Goal: Task Accomplishment & Management: Complete application form

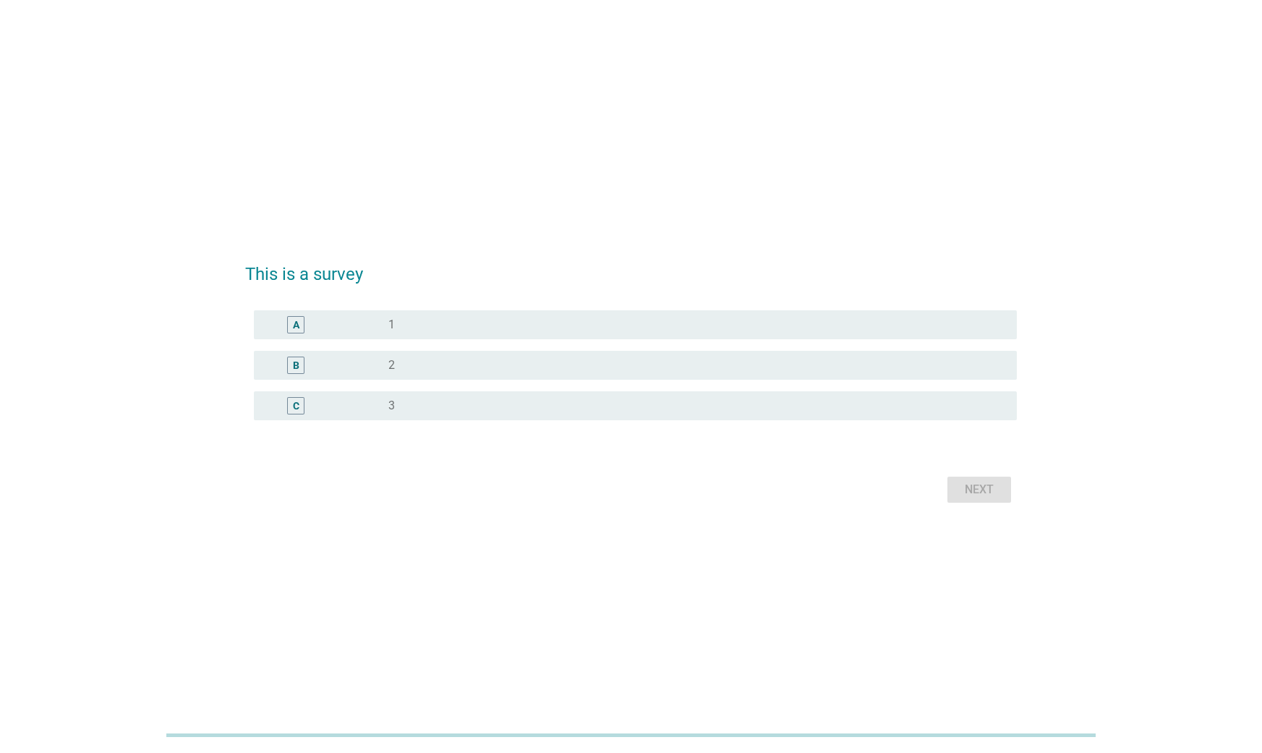
click at [612, 319] on div "radio_button_unchecked 1" at bounding box center [690, 324] width 605 height 14
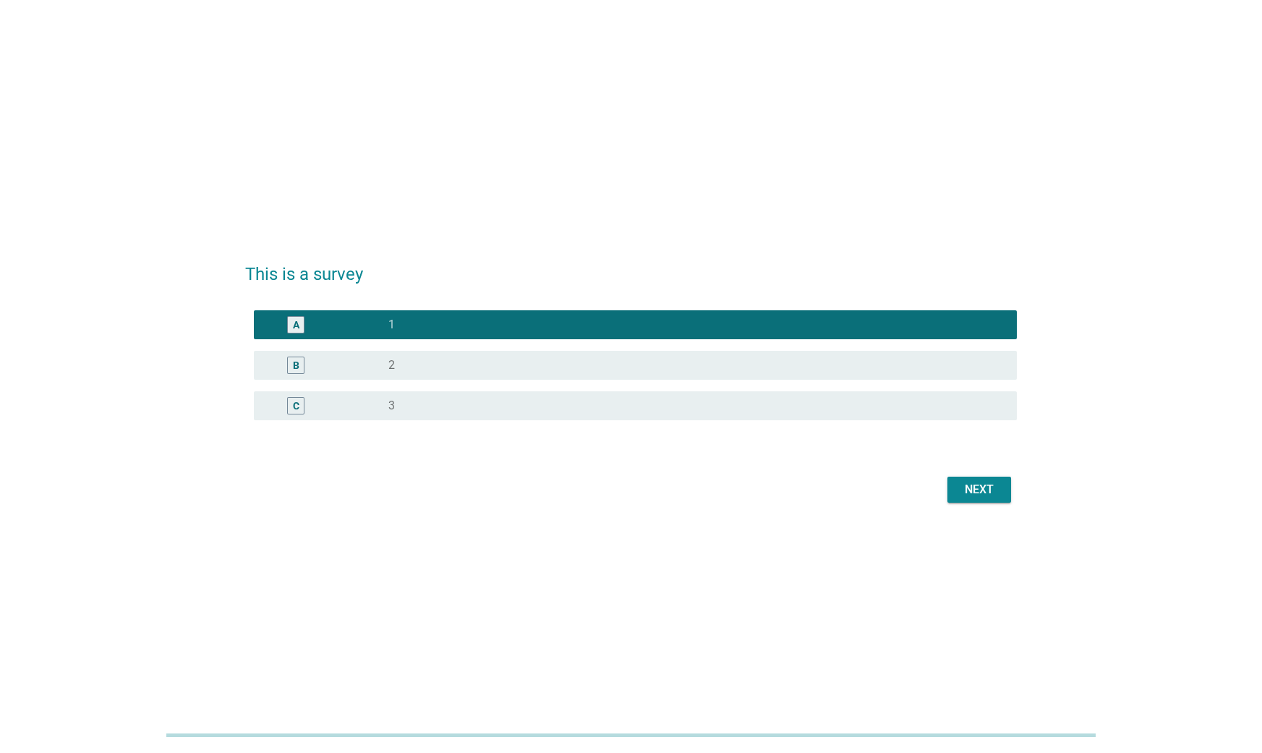
click at [995, 496] on div "Next" at bounding box center [979, 489] width 40 height 17
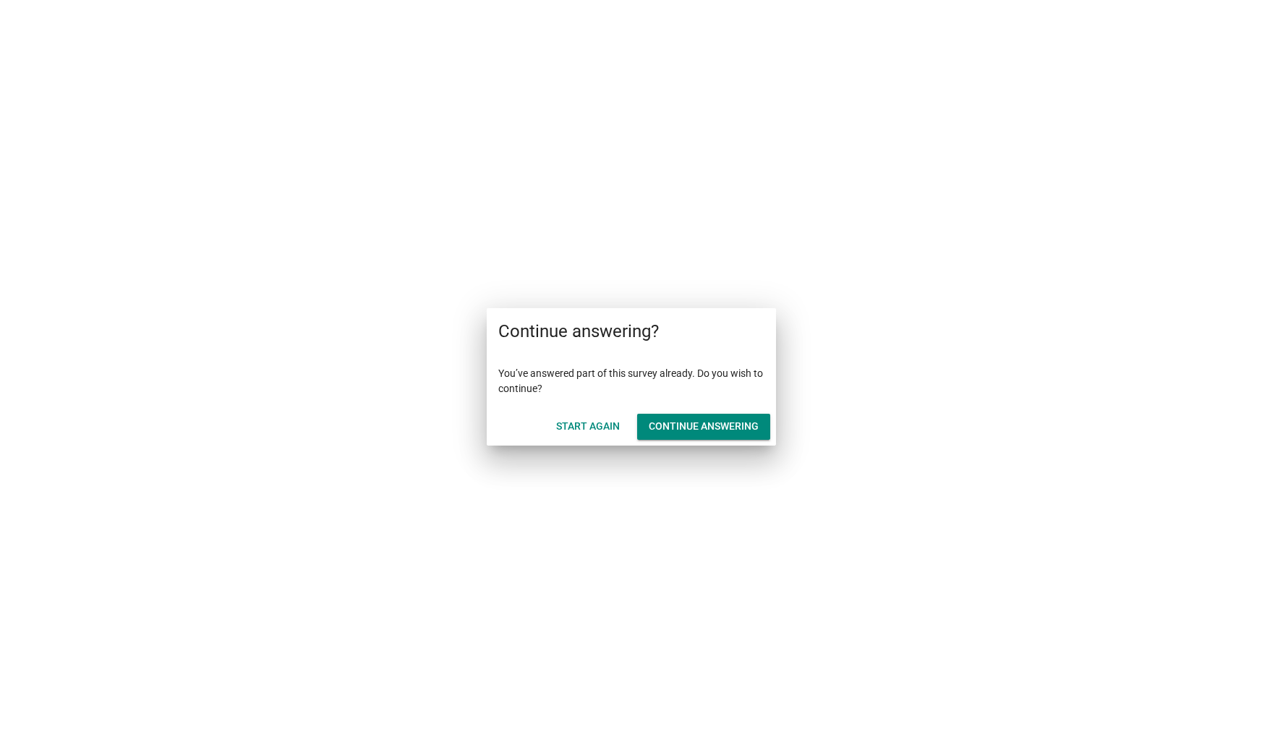
click at [590, 434] on button "Start Again" at bounding box center [588, 427] width 87 height 26
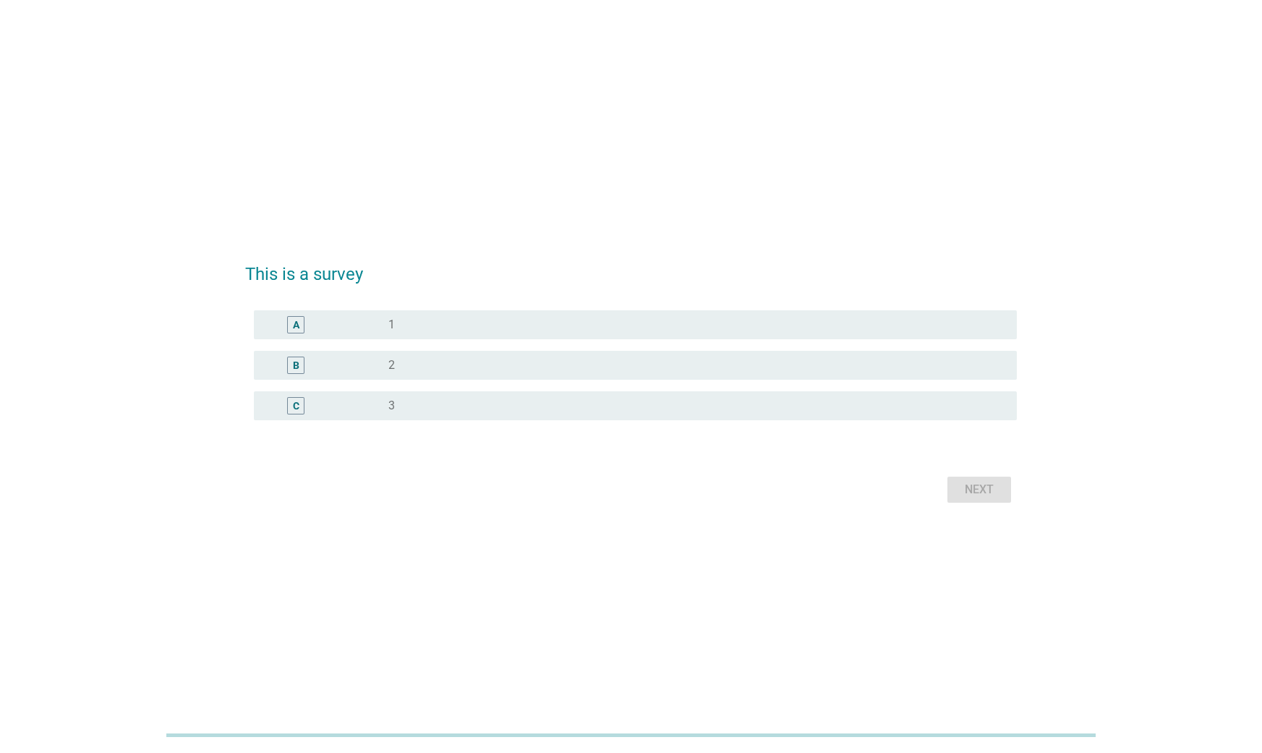
click at [570, 323] on div "radio_button_unchecked 1" at bounding box center [690, 324] width 605 height 14
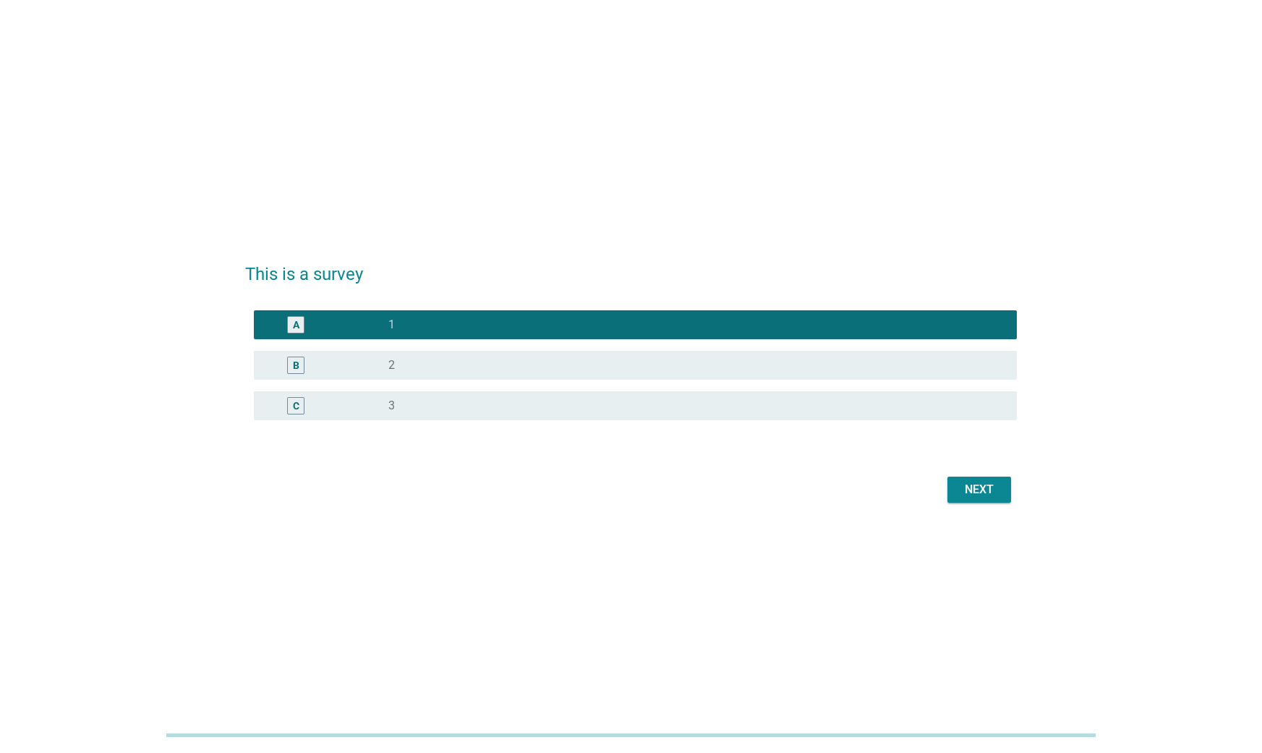
click at [989, 499] on button "Next" at bounding box center [979, 490] width 64 height 26
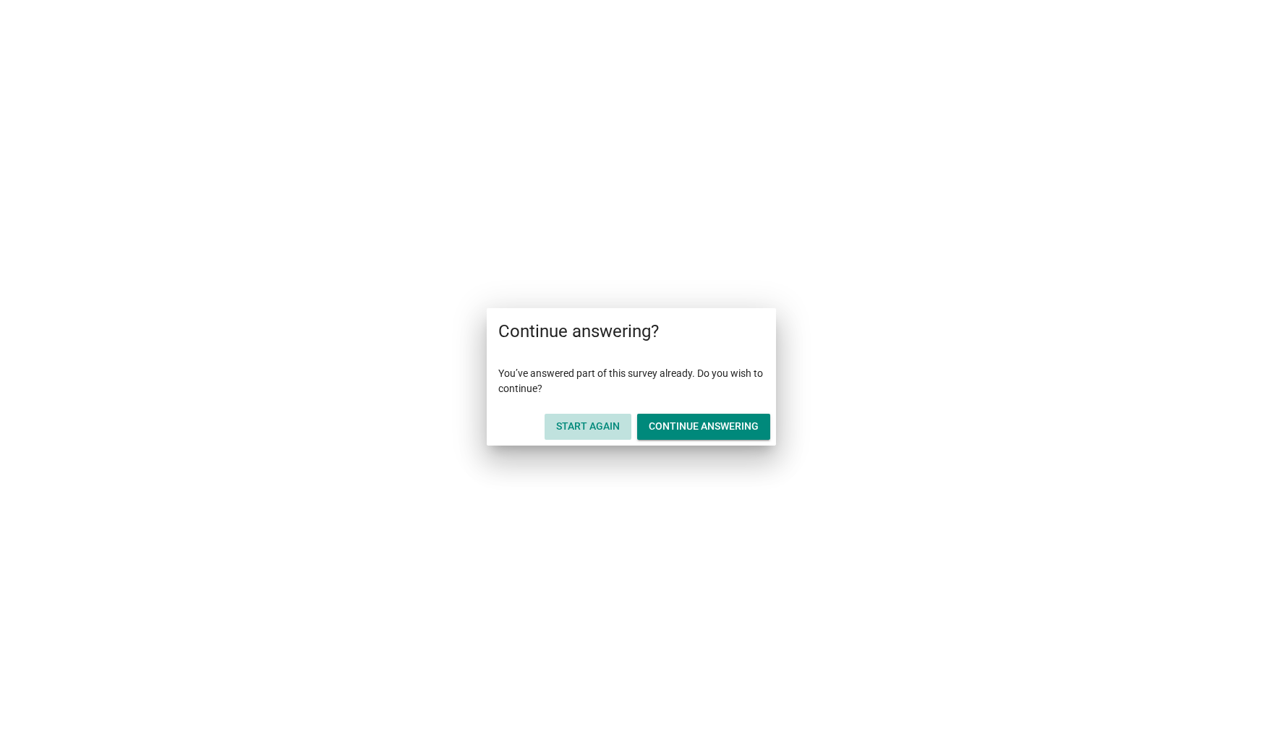
click at [568, 437] on button "Start Again" at bounding box center [588, 427] width 87 height 26
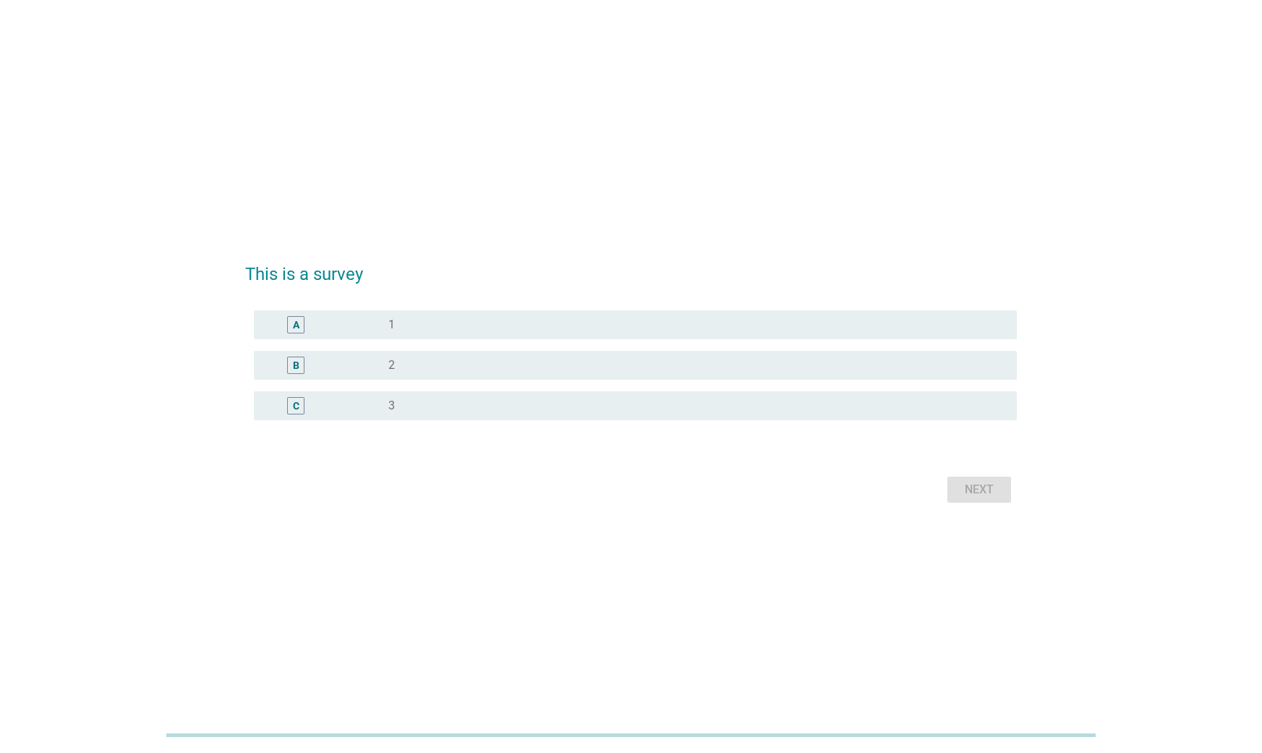
click at [629, 329] on div "radio_button_unchecked 1" at bounding box center [690, 324] width 605 height 14
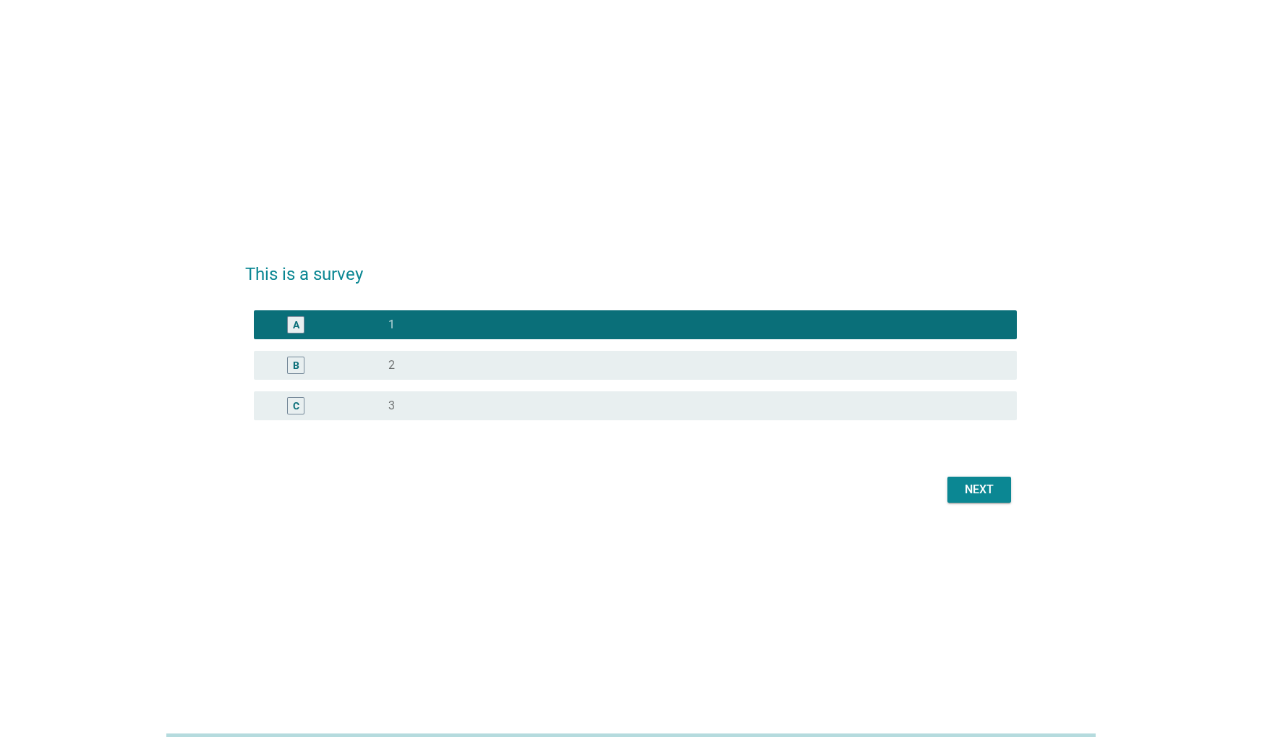
click at [1002, 495] on button "Next" at bounding box center [979, 490] width 64 height 26
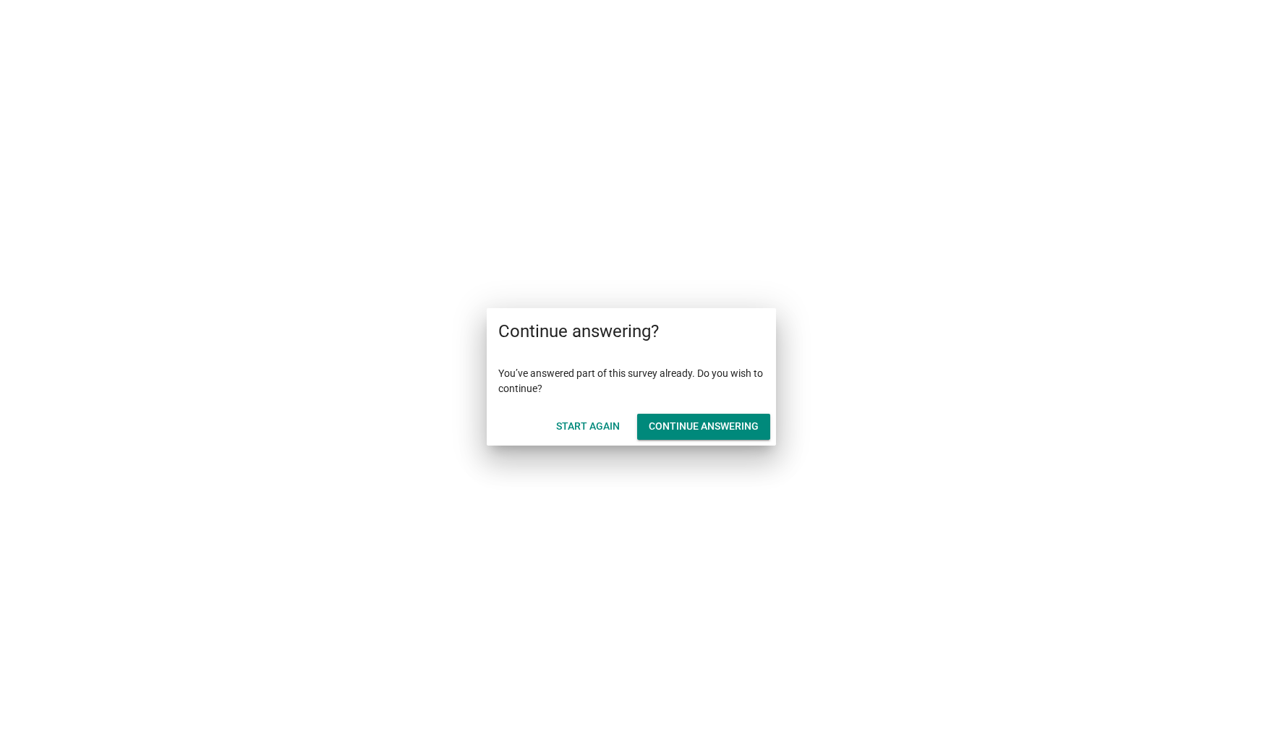
click at [592, 430] on div "Start Again" at bounding box center [588, 426] width 64 height 15
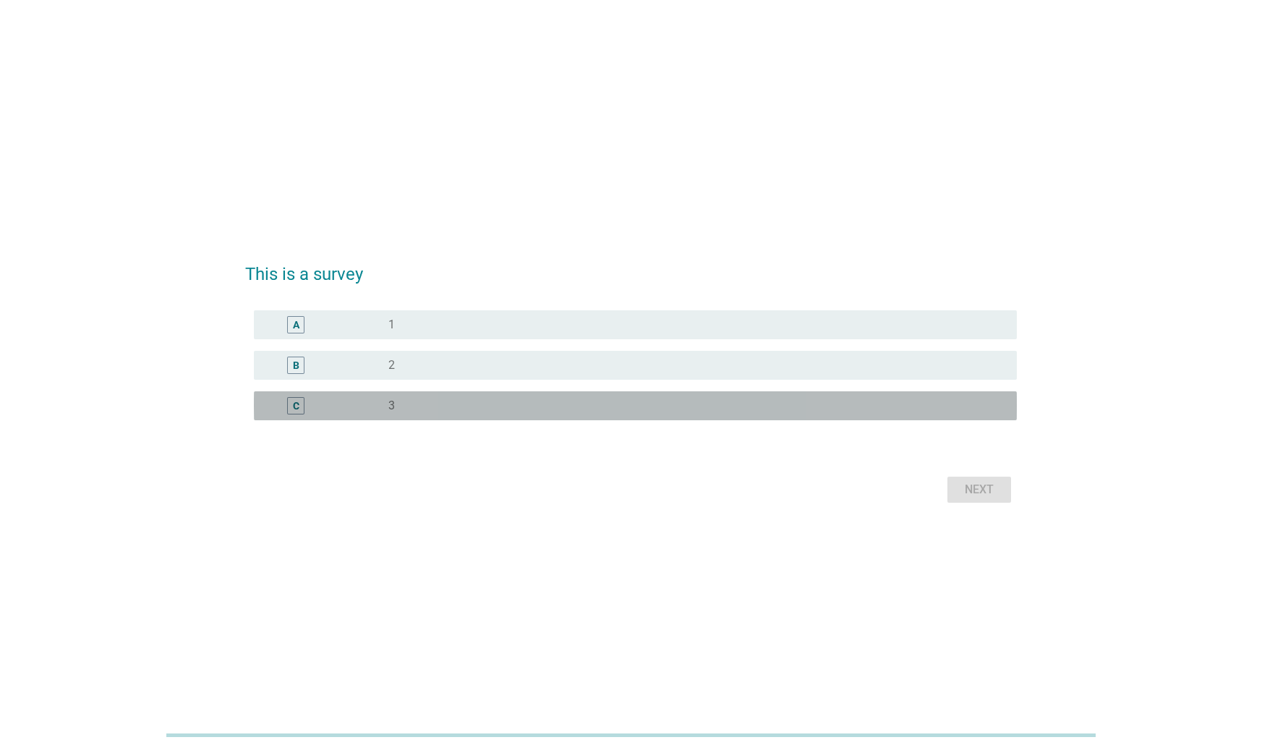
click at [735, 400] on div "radio_button_unchecked 3" at bounding box center [690, 405] width 605 height 14
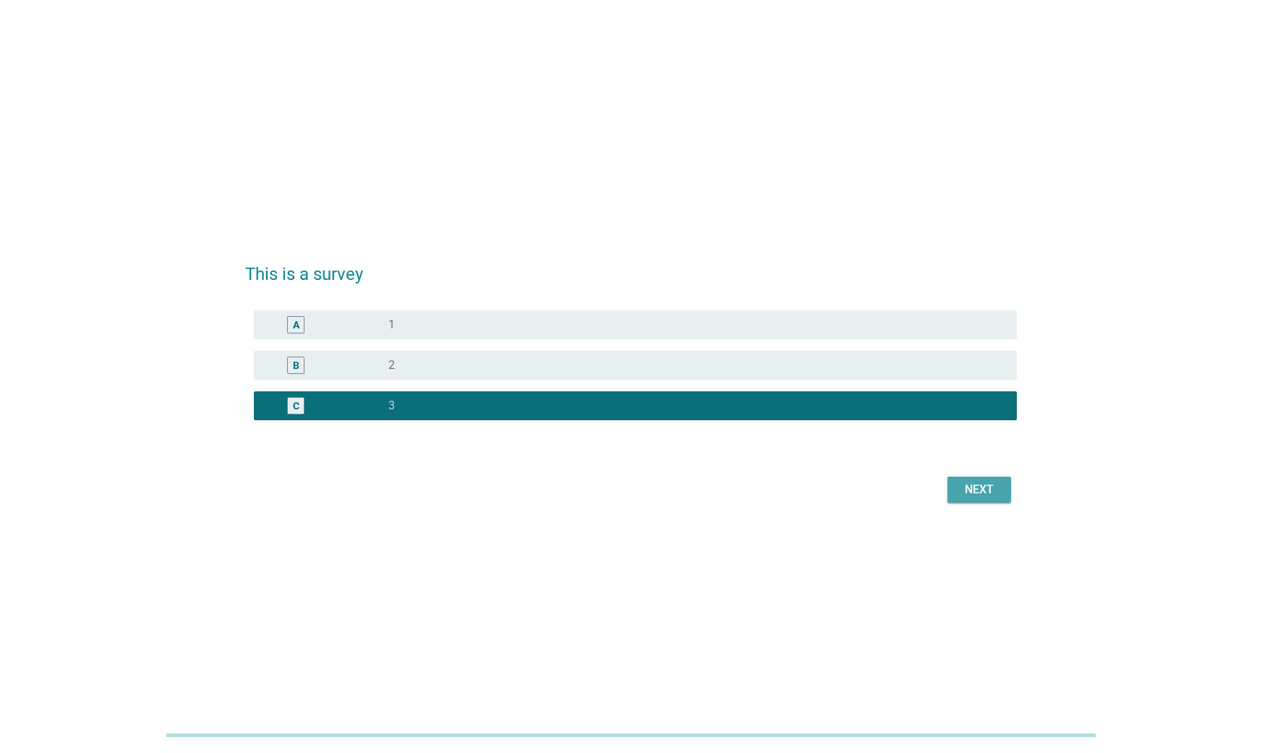
click at [977, 489] on div "Next" at bounding box center [979, 489] width 40 height 17
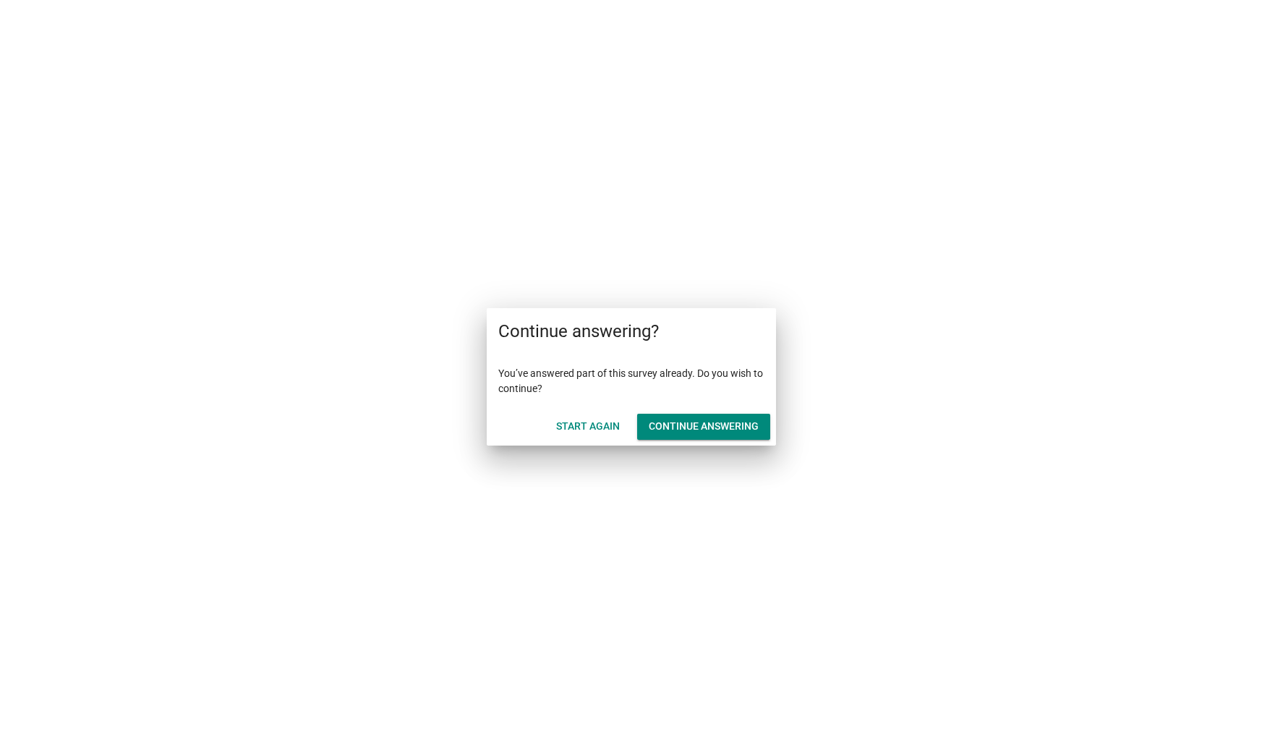
click at [576, 415] on button "Start Again" at bounding box center [588, 427] width 87 height 26
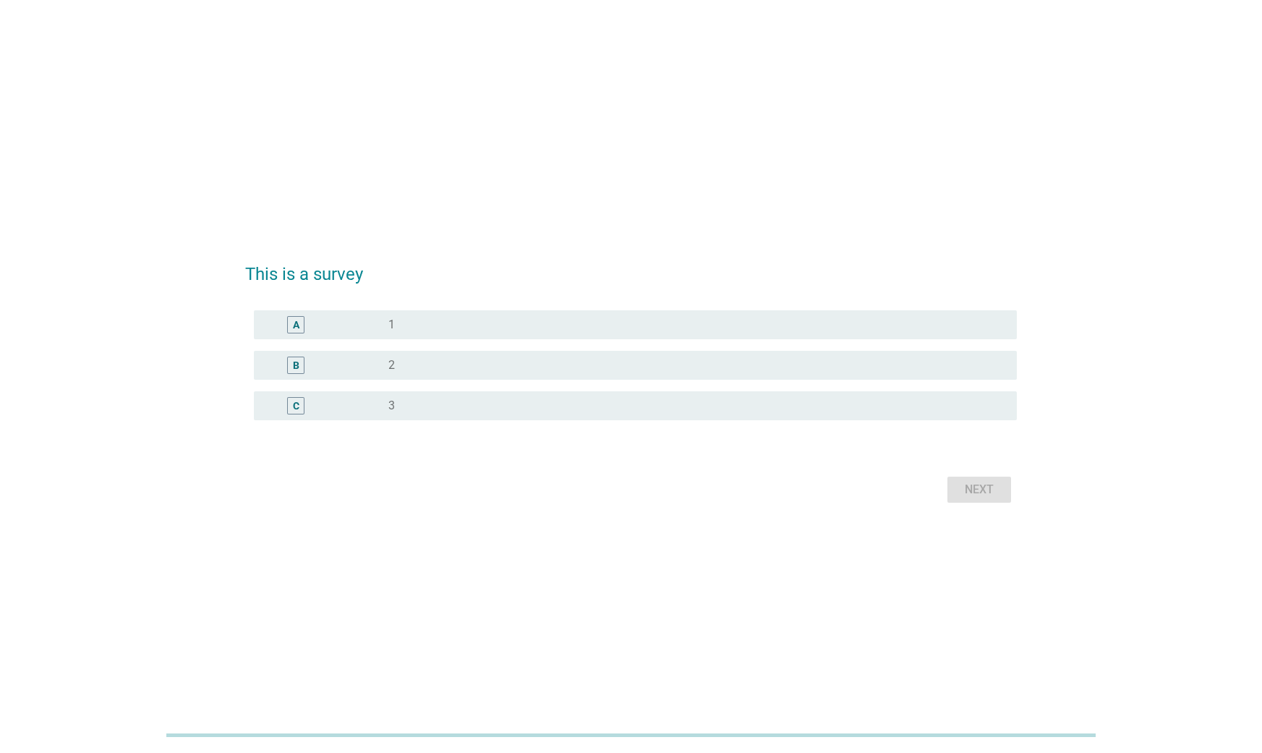
click at [655, 323] on div "radio_button_unchecked 1" at bounding box center [690, 324] width 605 height 14
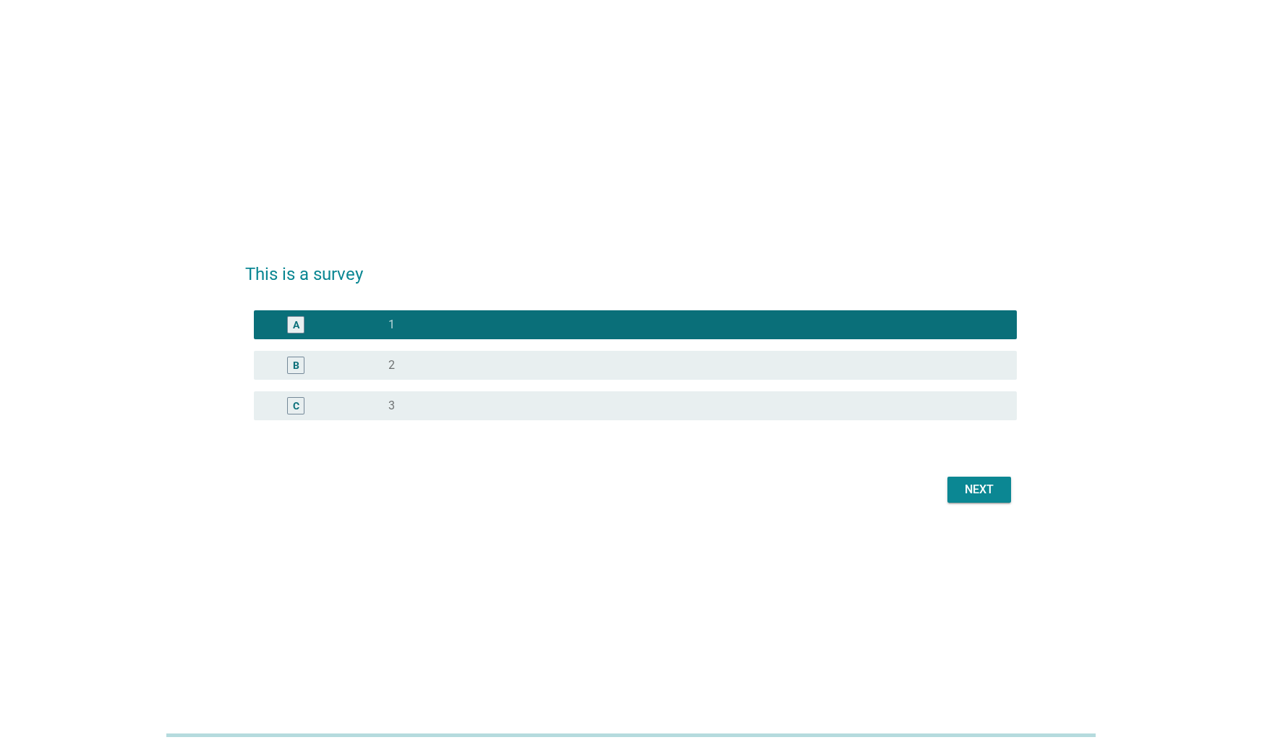
click at [976, 491] on div "Next" at bounding box center [979, 489] width 40 height 17
